Goal: Navigation & Orientation: Find specific page/section

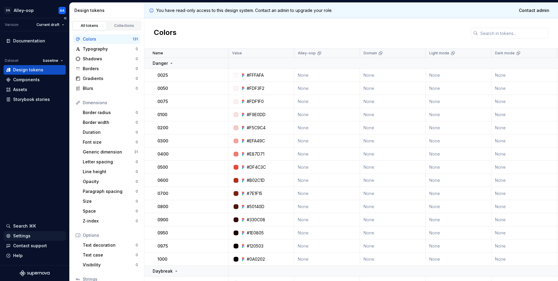
click at [21, 236] on div "Settings" at bounding box center [21, 236] width 17 height 6
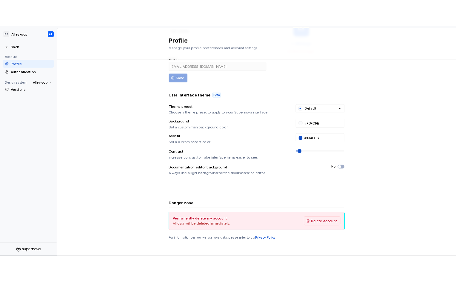
scroll to position [61, 0]
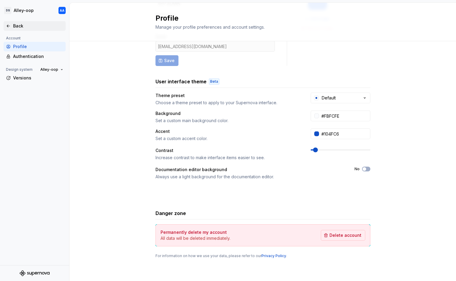
click at [20, 23] on div "Back" at bounding box center [35, 26] width 62 height 10
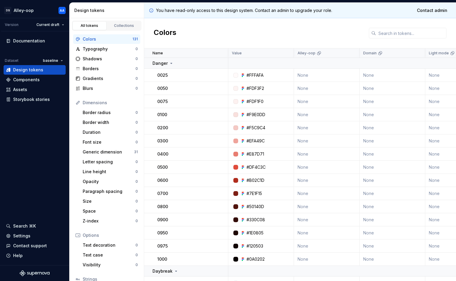
click at [319, 13] on p "You have read-only access to this design system. Contact an admin to upgrade yo…" at bounding box center [244, 10] width 176 height 6
click at [34, 158] on div "Documentation Dataset baseline Design tokens Components Assets Storybook storie…" at bounding box center [34, 148] width 69 height 234
